Goal: Task Accomplishment & Management: Manage account settings

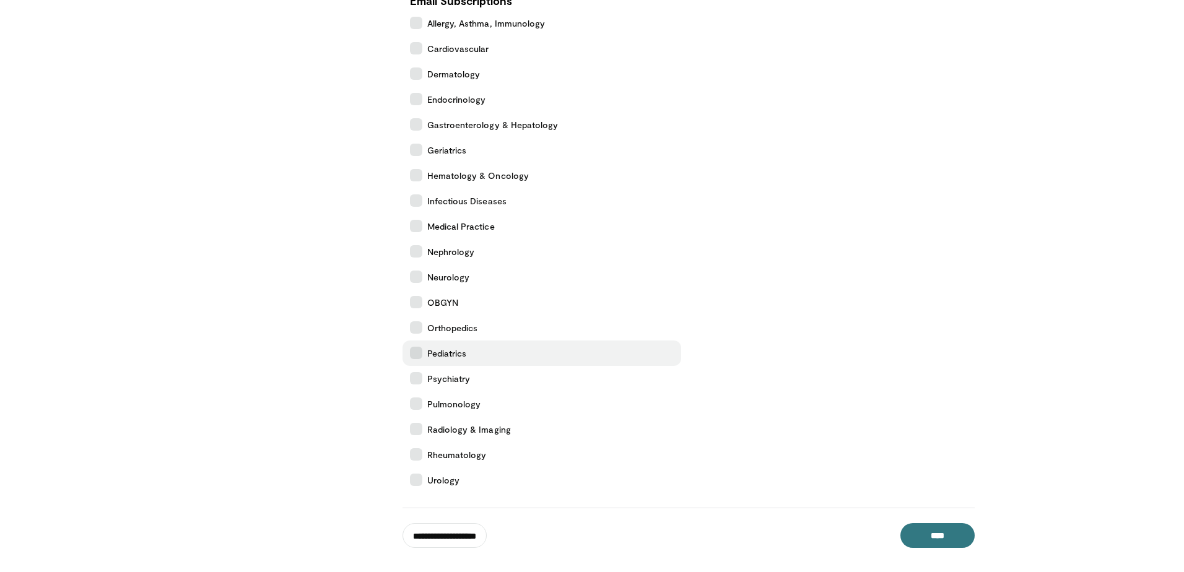
scroll to position [401, 0]
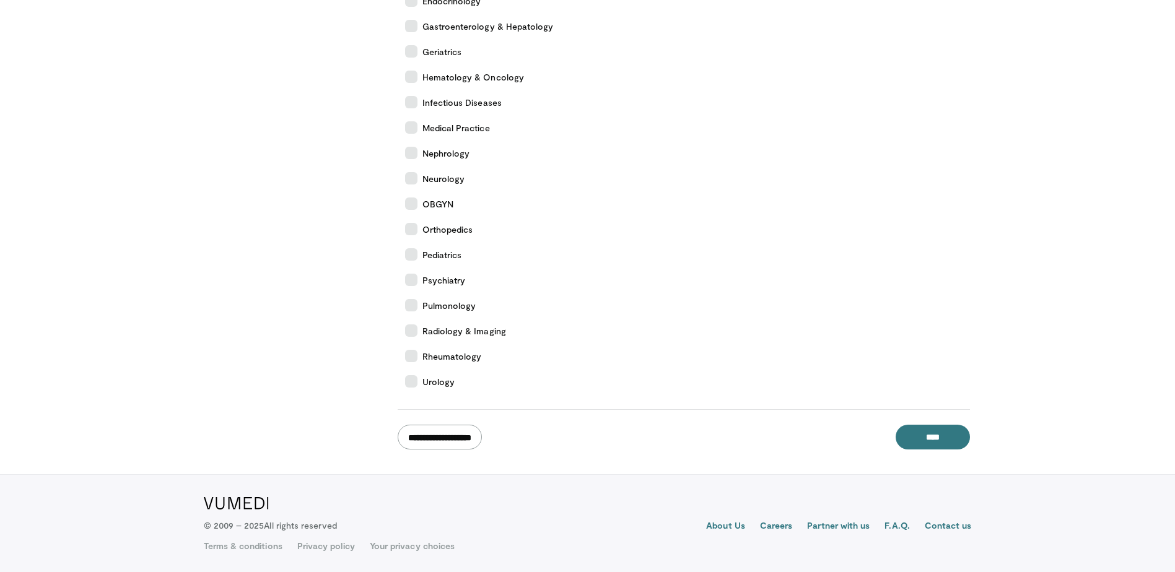
click at [460, 439] on input "**********" at bounding box center [440, 437] width 84 height 25
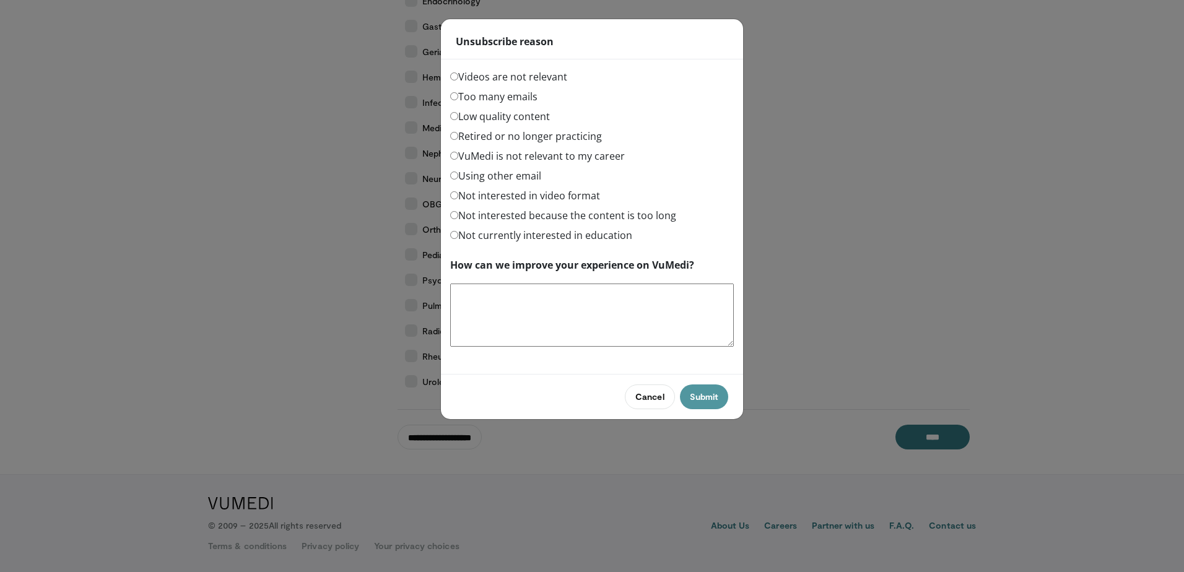
click at [706, 403] on button "Submit" at bounding box center [704, 397] width 48 height 25
click at [514, 81] on label "Videos are not relevant" at bounding box center [508, 76] width 117 height 15
click at [458, 98] on label "Too many emails" at bounding box center [493, 96] width 87 height 15
click at [702, 398] on button "Submit" at bounding box center [704, 397] width 48 height 25
